Goal: Communication & Community: Answer question/provide support

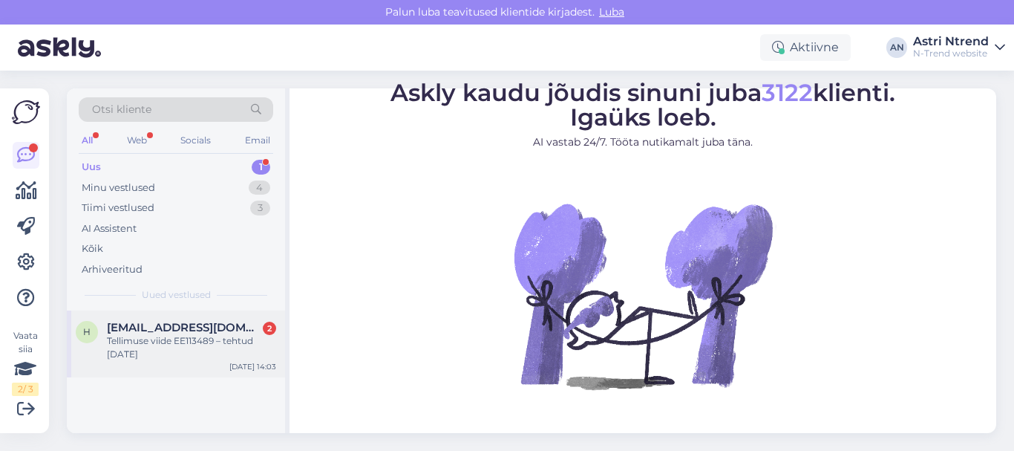
click at [118, 341] on div "Tellimuse viide EE113489 – tehtud [DATE]" at bounding box center [191, 347] width 169 height 27
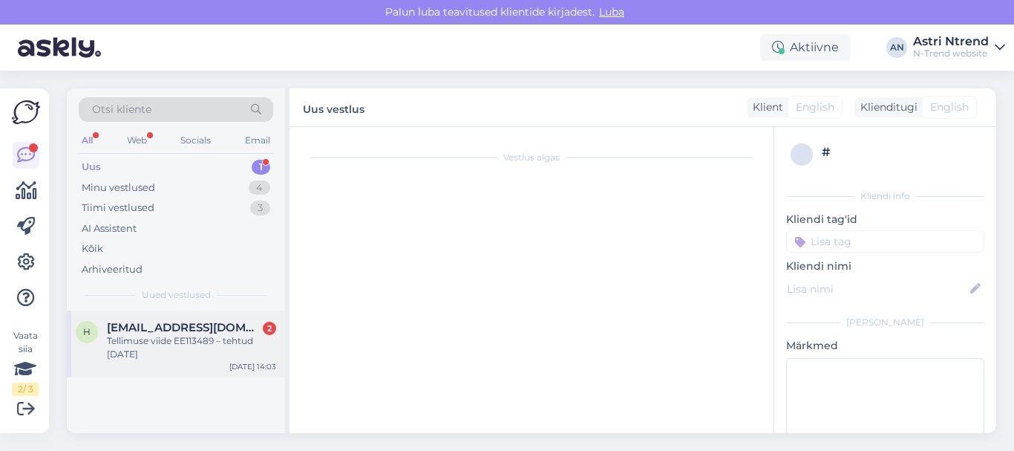
scroll to position [44, 0]
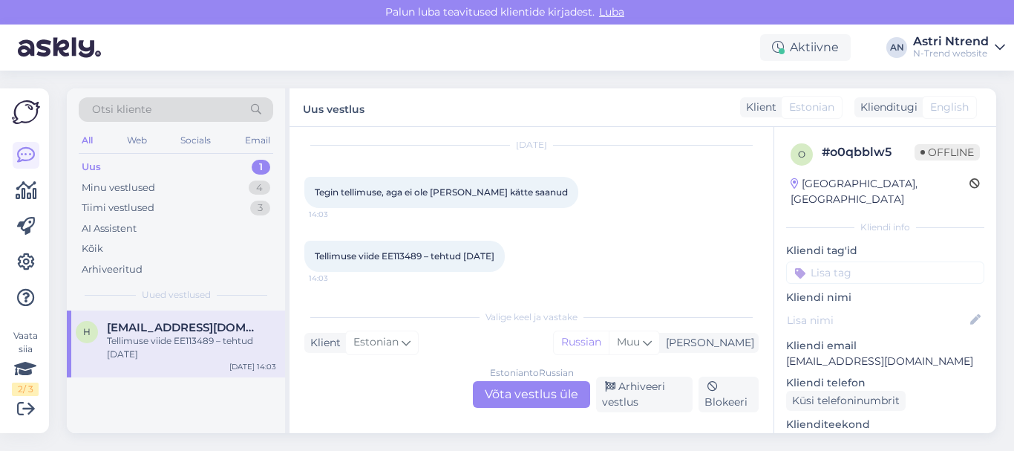
click at [545, 394] on div "Estonian to Russian Võta vestlus üle" at bounding box center [531, 394] width 117 height 27
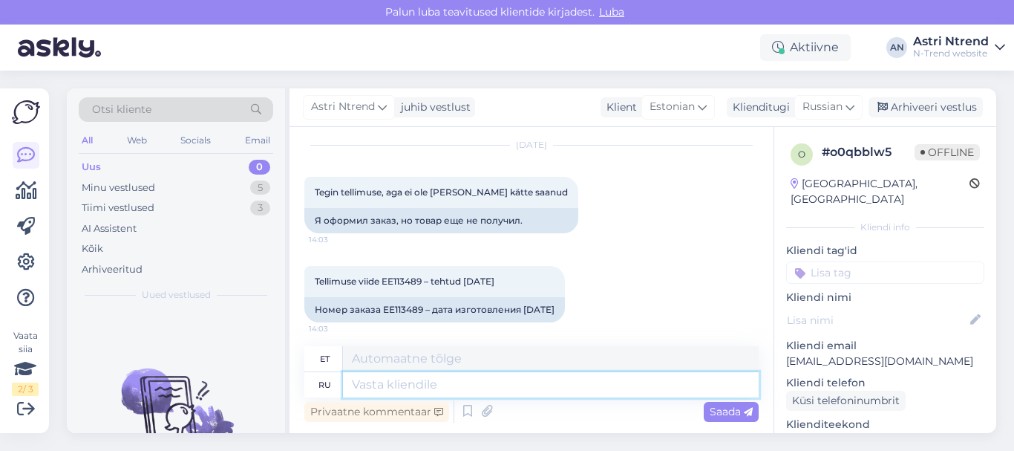
click at [402, 381] on textarea at bounding box center [551, 384] width 416 height 25
type textarea "Зд"
type textarea "Tere"
type textarea "Здравствуйте!"
type textarea "Tere!"
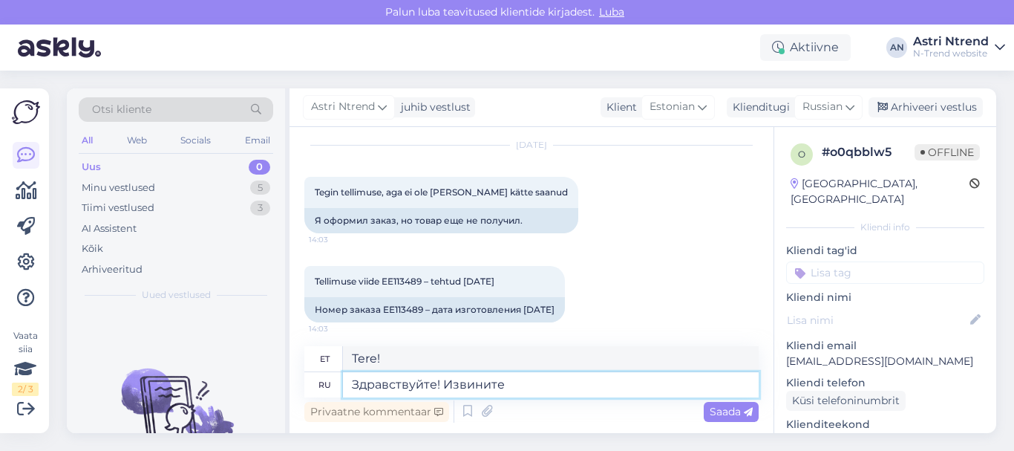
type textarea "Здравствуйте! Извините"
type textarea "Tere! Vabandust."
type textarea "Здравствуйте! Извините за"
type textarea "Tere! Vabandust"
type textarea "Здравствуйте! Извините за задерж"
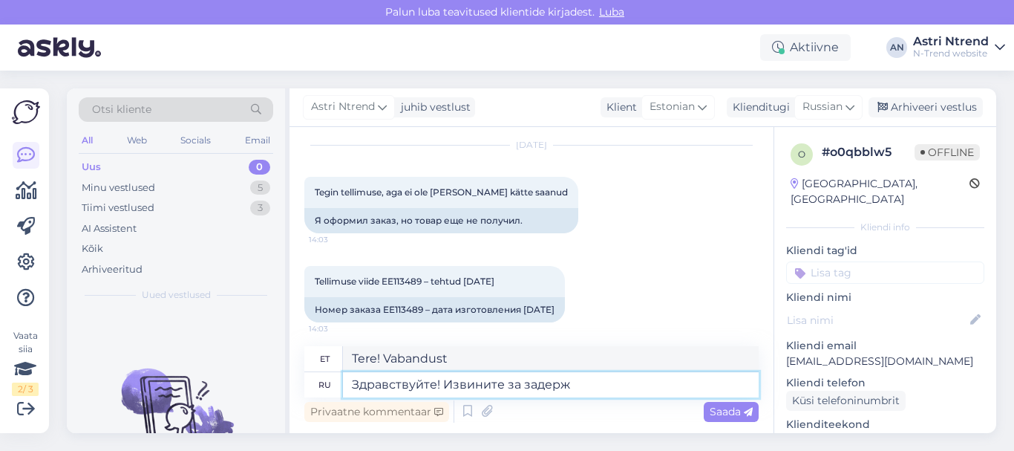
type textarea "Tere! Vabandust viivituse pärast."
type textarea "Здравствуйте! Извините за задержку, [DATE]"
type textarea "Tere! Vabandust [PERSON_NAME] viivituse pärast."
type textarea "Здравствуйте! Извините за задержку, [DATE] все"
type textarea "Tere! Vabandust viivituse pärast, see on tänaseks kõik."
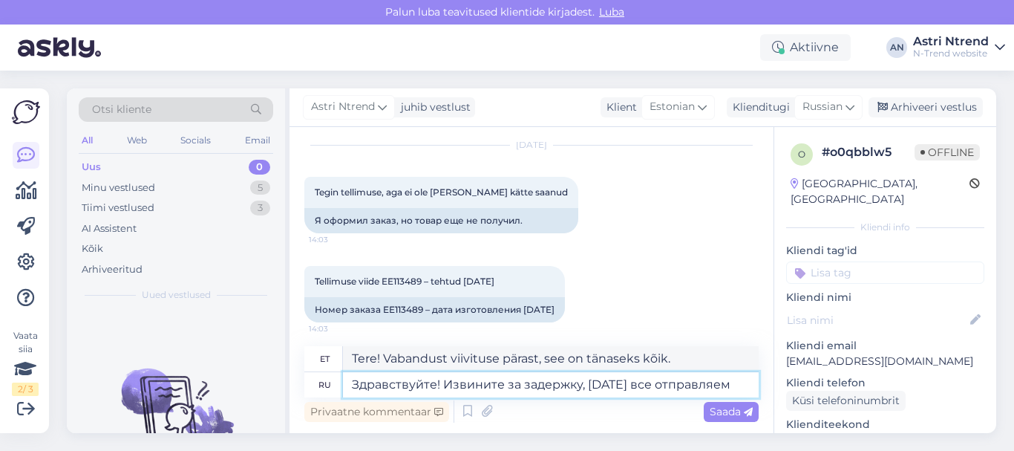
type textarea "Здравствуйте! Извините за задержку, [DATE] все отправляем."
type textarea "Tere! Vabandame viivituse pärast, saadame kõik täna teele."
type textarea "Здравствуйте! Извините за задержку, [DATE] все отправляем."
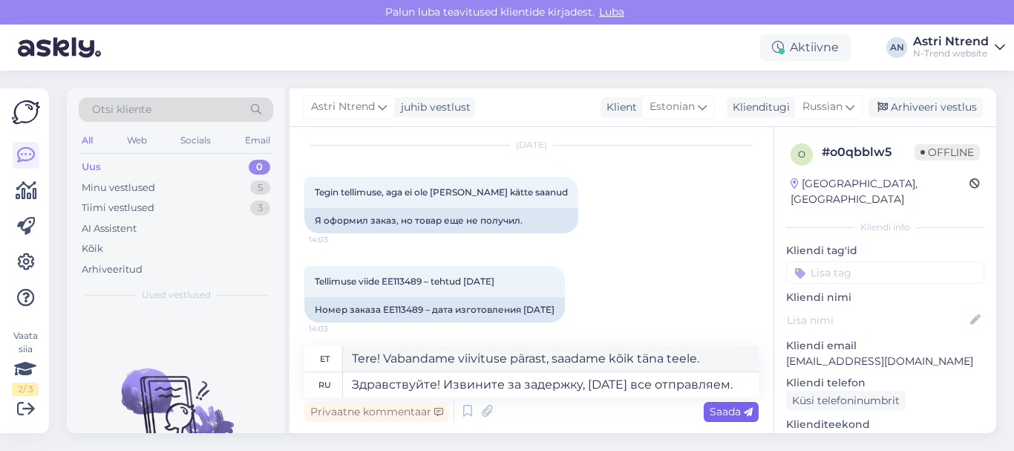
click at [722, 409] on span "Saada" at bounding box center [731, 411] width 43 height 13
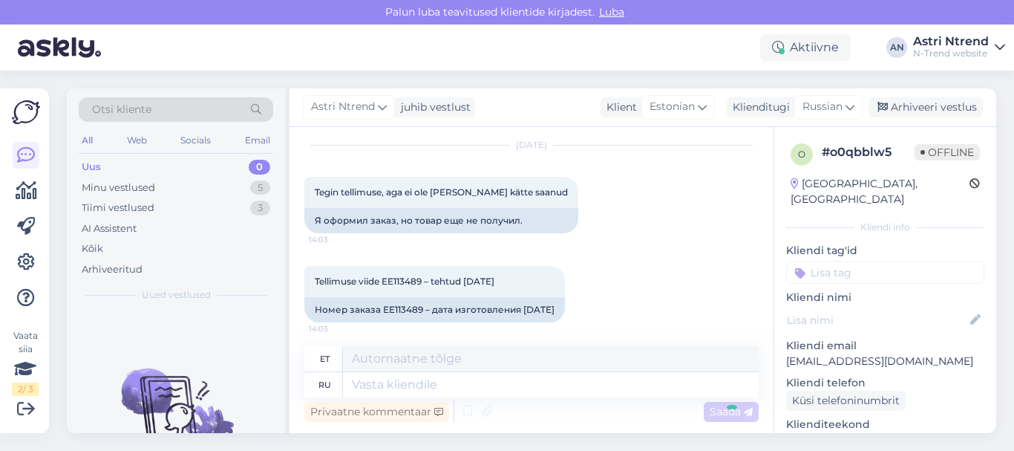
scroll to position [152, 0]
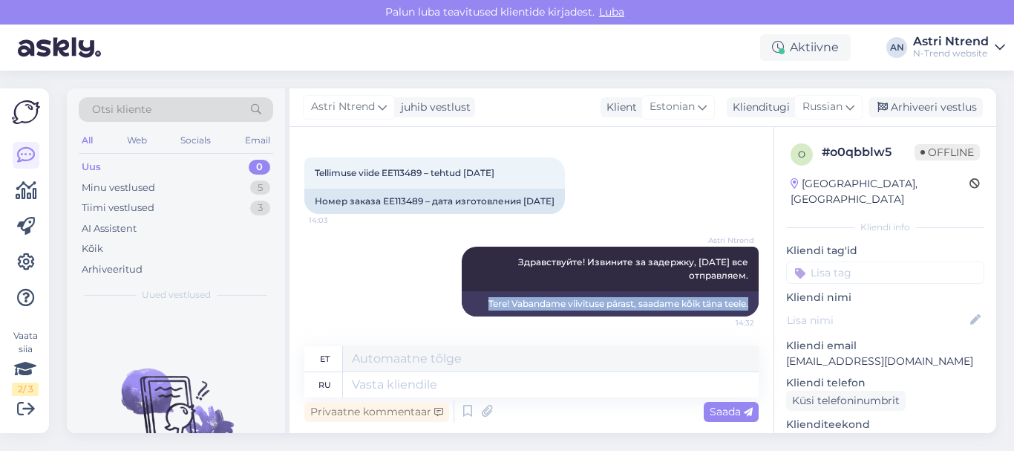
drag, startPoint x: 463, startPoint y: 300, endPoint x: 753, endPoint y: 300, distance: 289.5
click at [753, 300] on div "Vestlus algas [DATE] Tegin tellimuse, aga ei ole [PERSON_NAME] kätte saanud 14:…" at bounding box center [538, 237] width 468 height 191
copy div "Tere! Vabandame viivituse pärast, saadame kõik täna teele."
